Goal: Find specific page/section: Find specific page/section

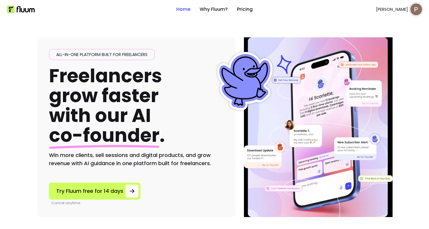
click at [410, 12] on img at bounding box center [416, 9] width 12 height 12
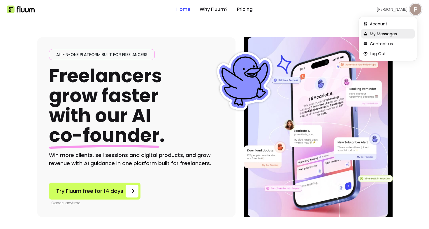
click at [412, 32] on span "My Messages" at bounding box center [391, 34] width 43 height 6
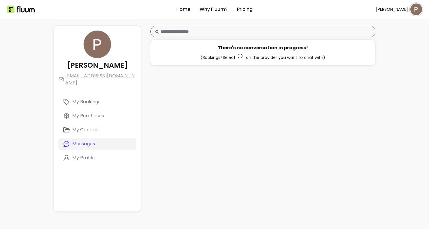
scroll to position [26, 0]
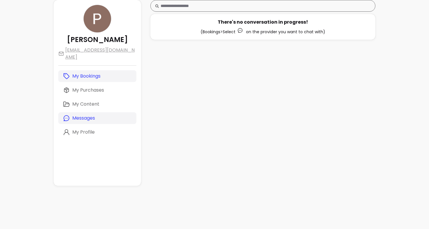
click at [89, 70] on link "My Bookings" at bounding box center [97, 76] width 78 height 12
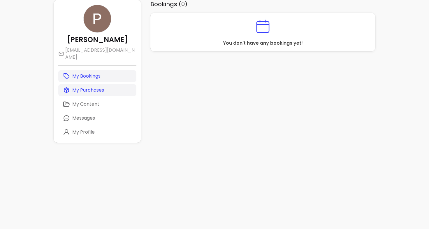
click at [89, 87] on p "My Purchases" at bounding box center [88, 90] width 32 height 7
